Goal: Register for event/course

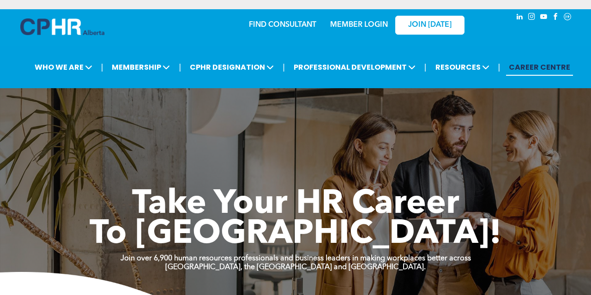
click at [366, 27] on link "MEMBER LOGIN" at bounding box center [359, 24] width 58 height 7
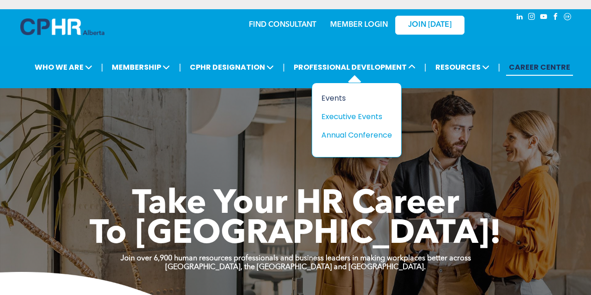
click at [344, 96] on div "Events" at bounding box center [353, 98] width 64 height 12
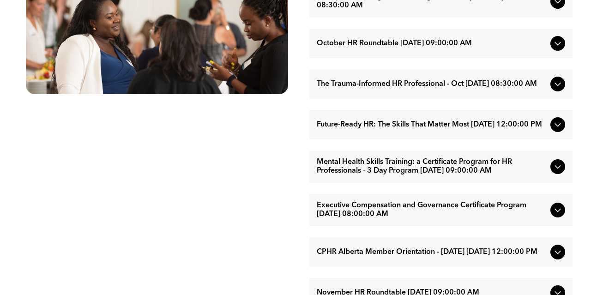
scroll to position [552, 0]
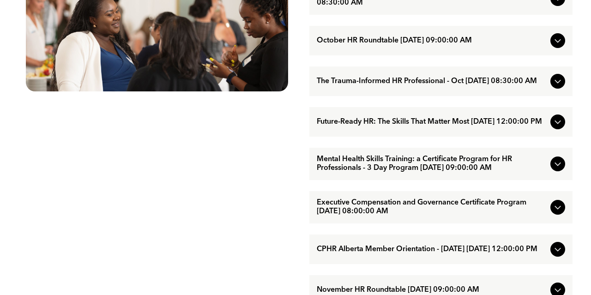
click at [557, 213] on icon at bounding box center [557, 207] width 11 height 11
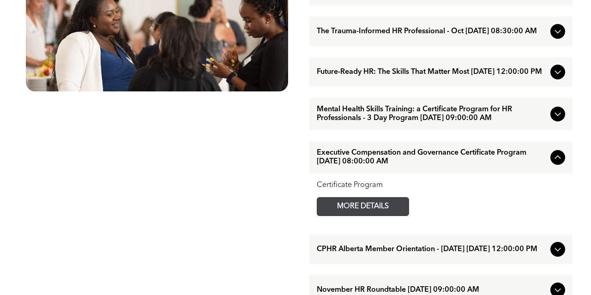
click at [388, 216] on span "MORE DETAILS" at bounding box center [362, 207] width 73 height 18
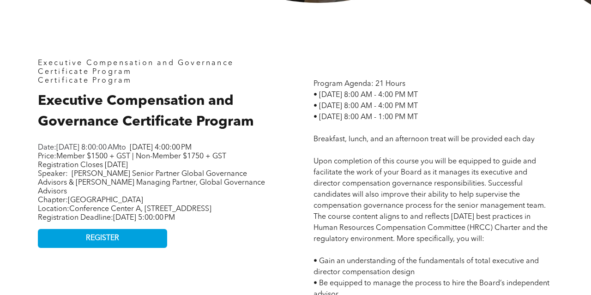
scroll to position [401, 0]
